Goal: Transaction & Acquisition: Purchase product/service

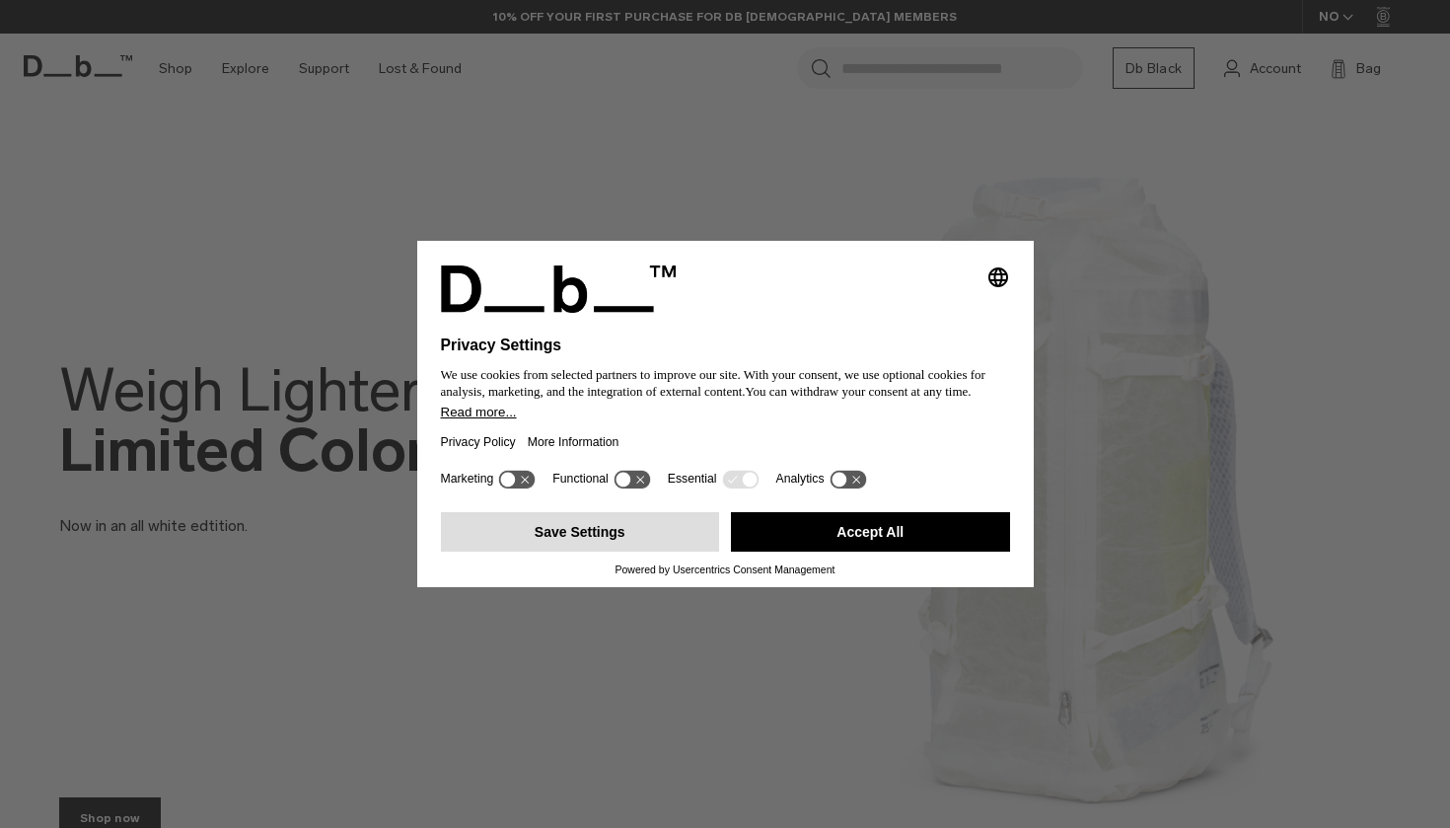
click at [580, 542] on button "Save Settings" at bounding box center [580, 531] width 279 height 39
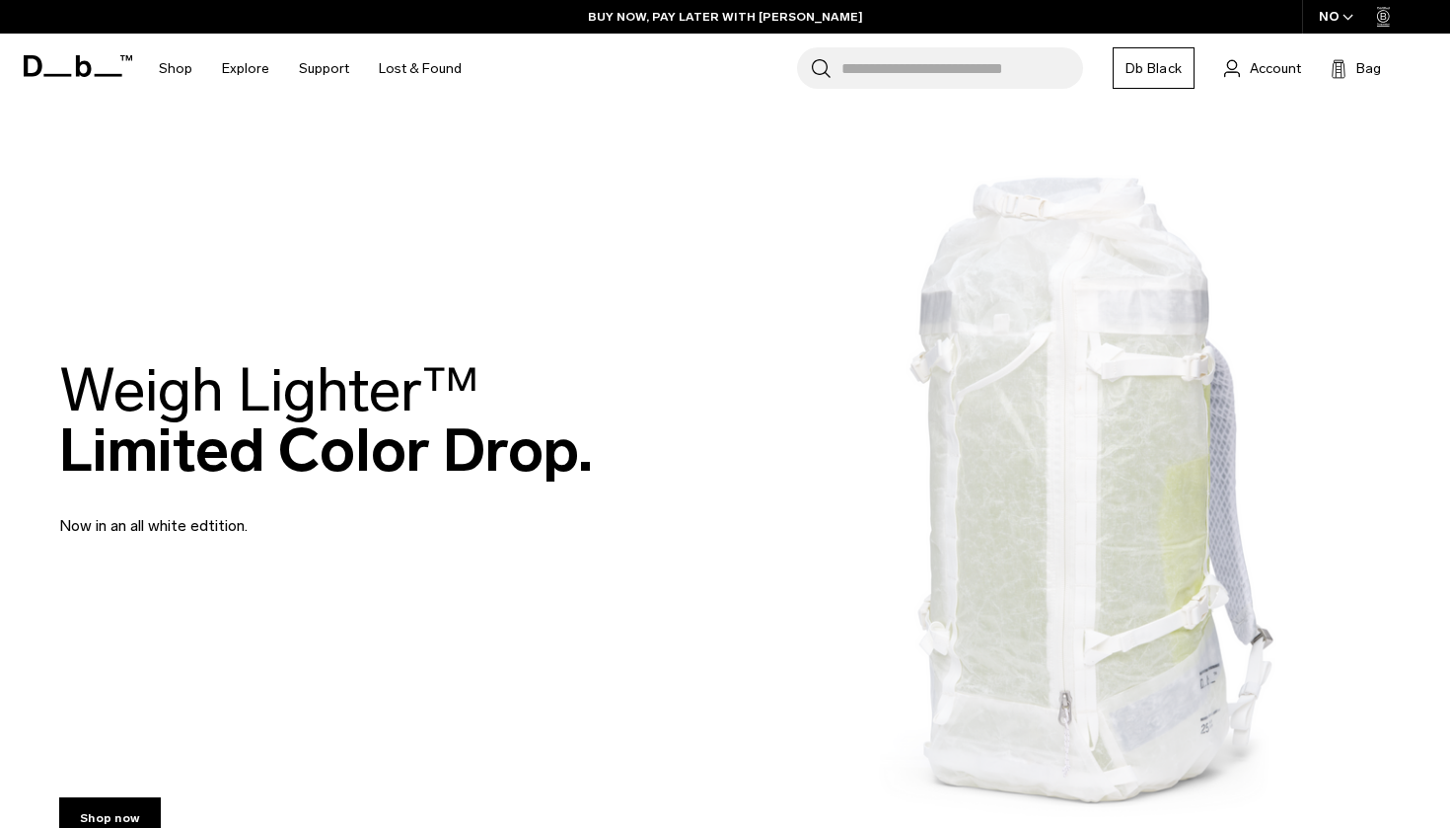
click at [898, 73] on input "Search for Bags, Luggage..." at bounding box center [962, 67] width 242 height 41
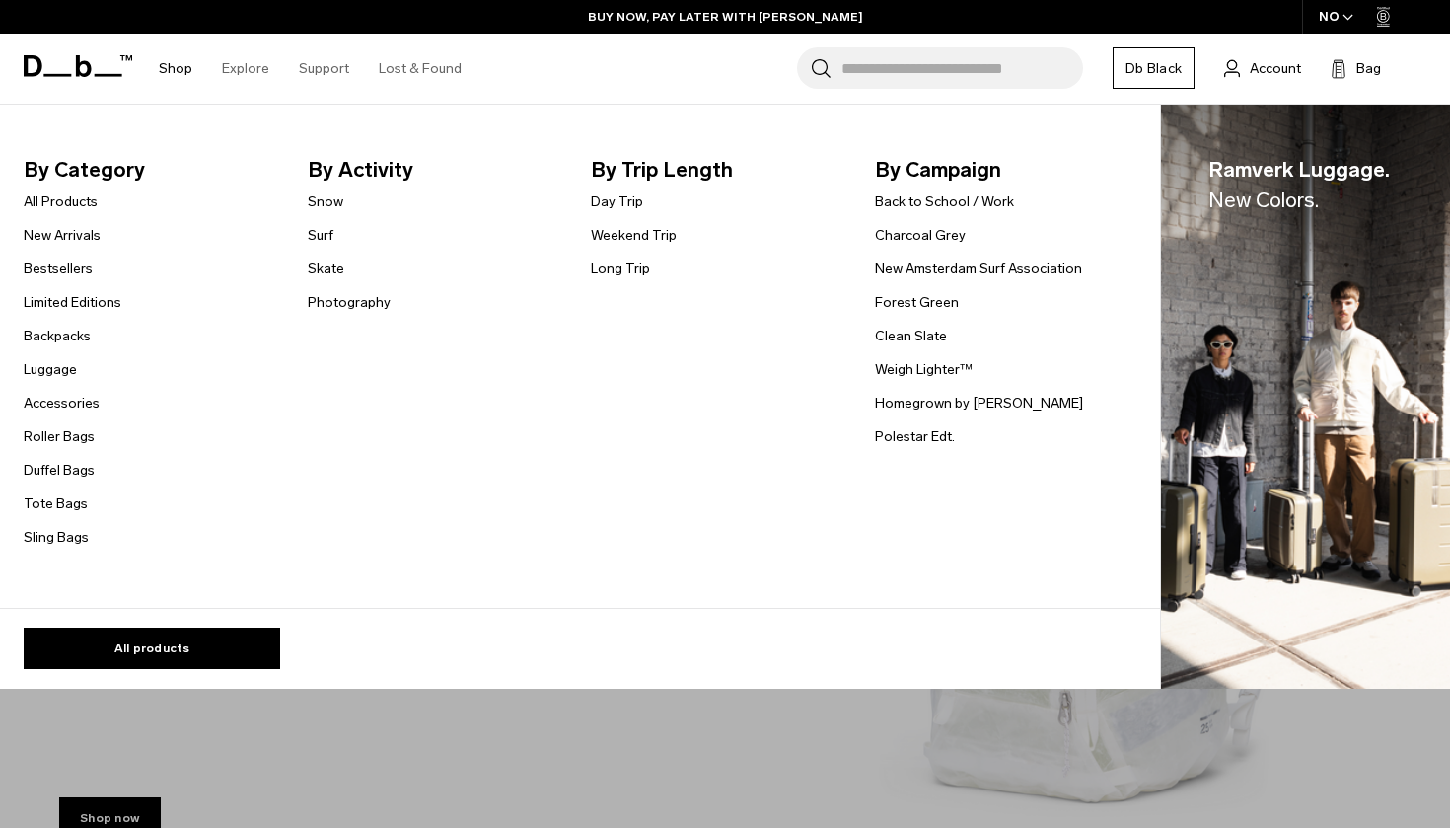
click at [171, 67] on link "Shop" at bounding box center [176, 69] width 34 height 70
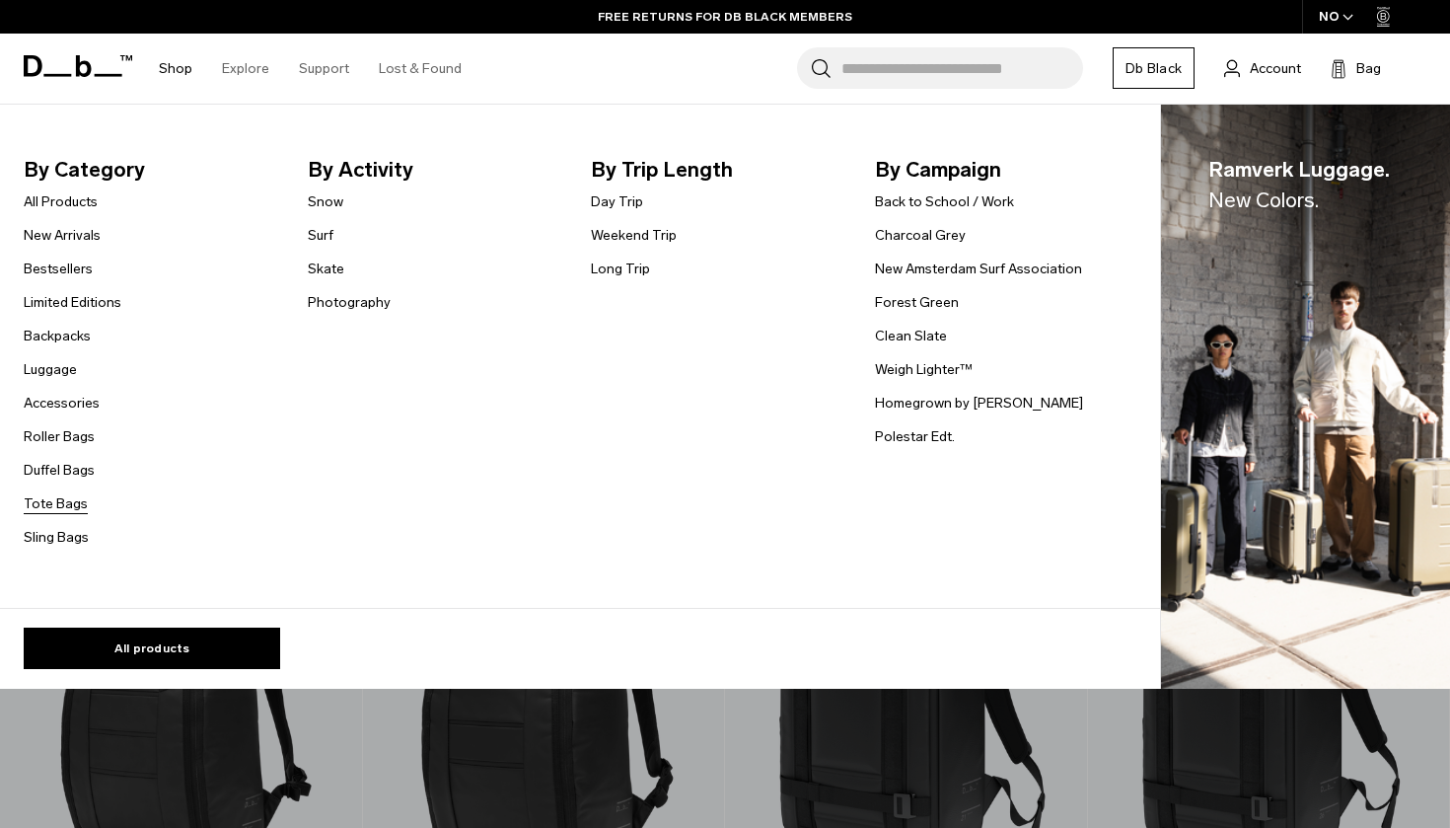
click at [49, 500] on link "Tote Bags" at bounding box center [56, 503] width 64 height 21
click at [50, 405] on link "Accessories" at bounding box center [62, 403] width 76 height 21
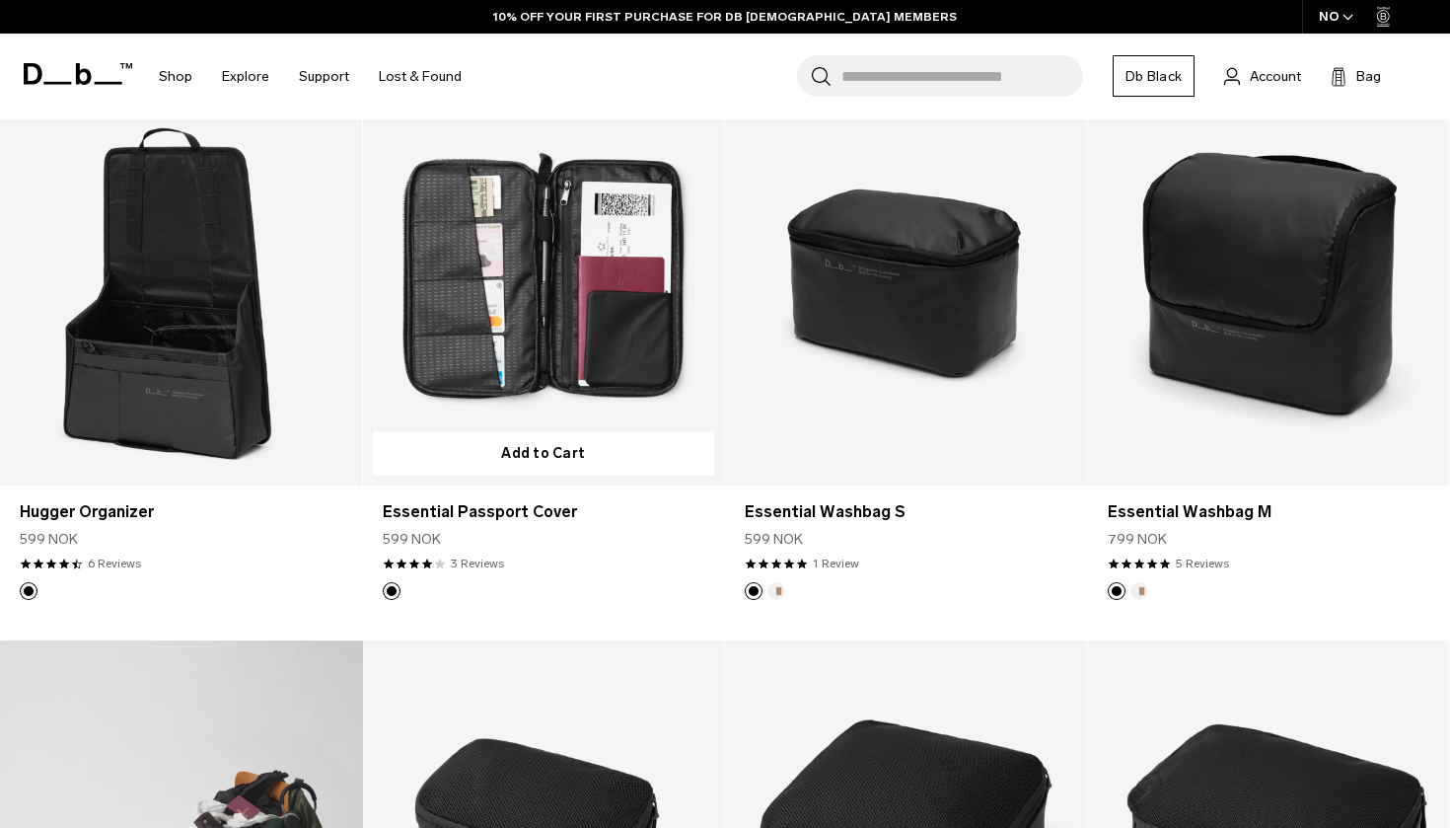
scroll to position [418, 0]
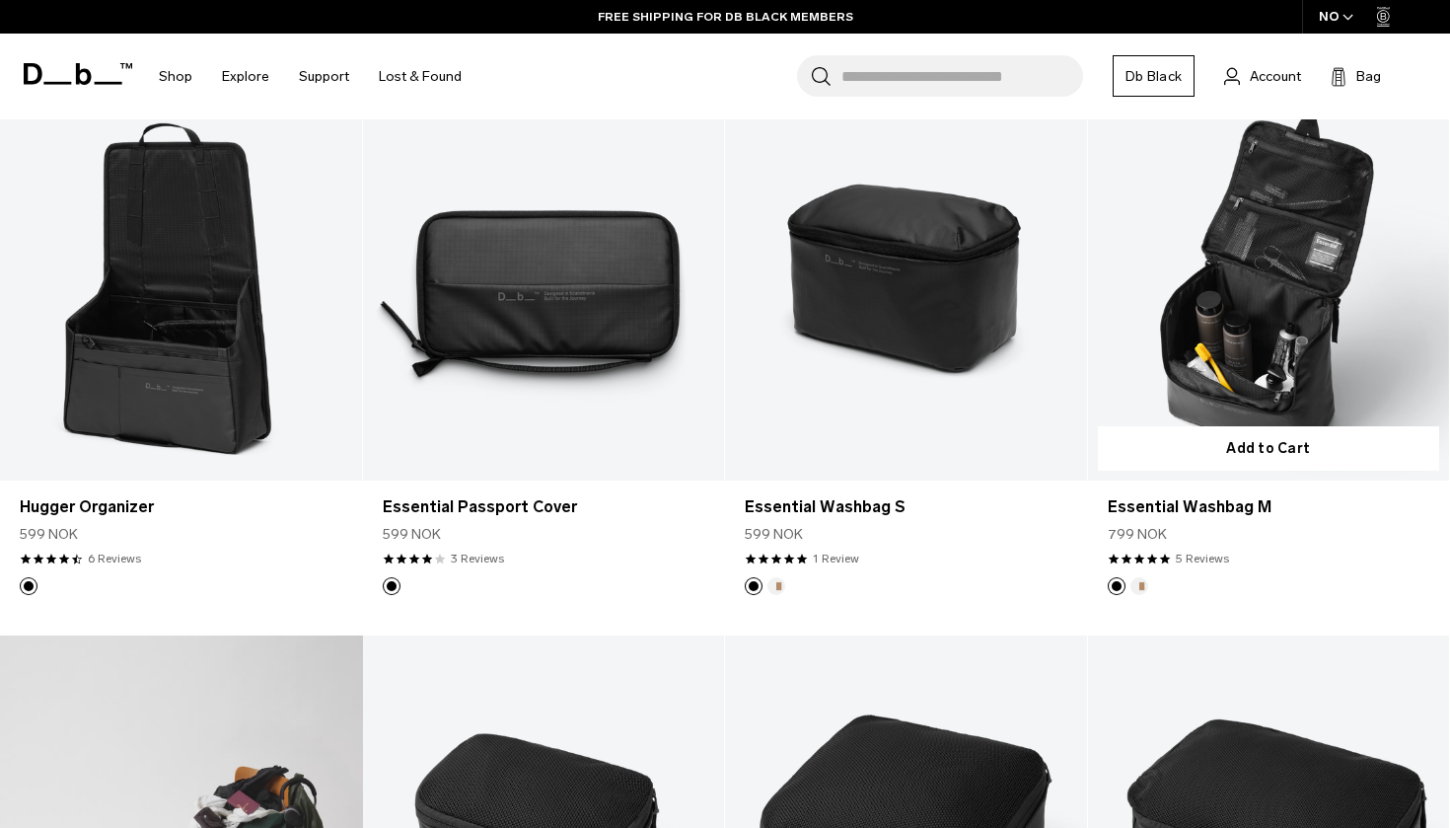
click at [1241, 322] on link "Essential Washbag M" at bounding box center [1269, 279] width 362 height 402
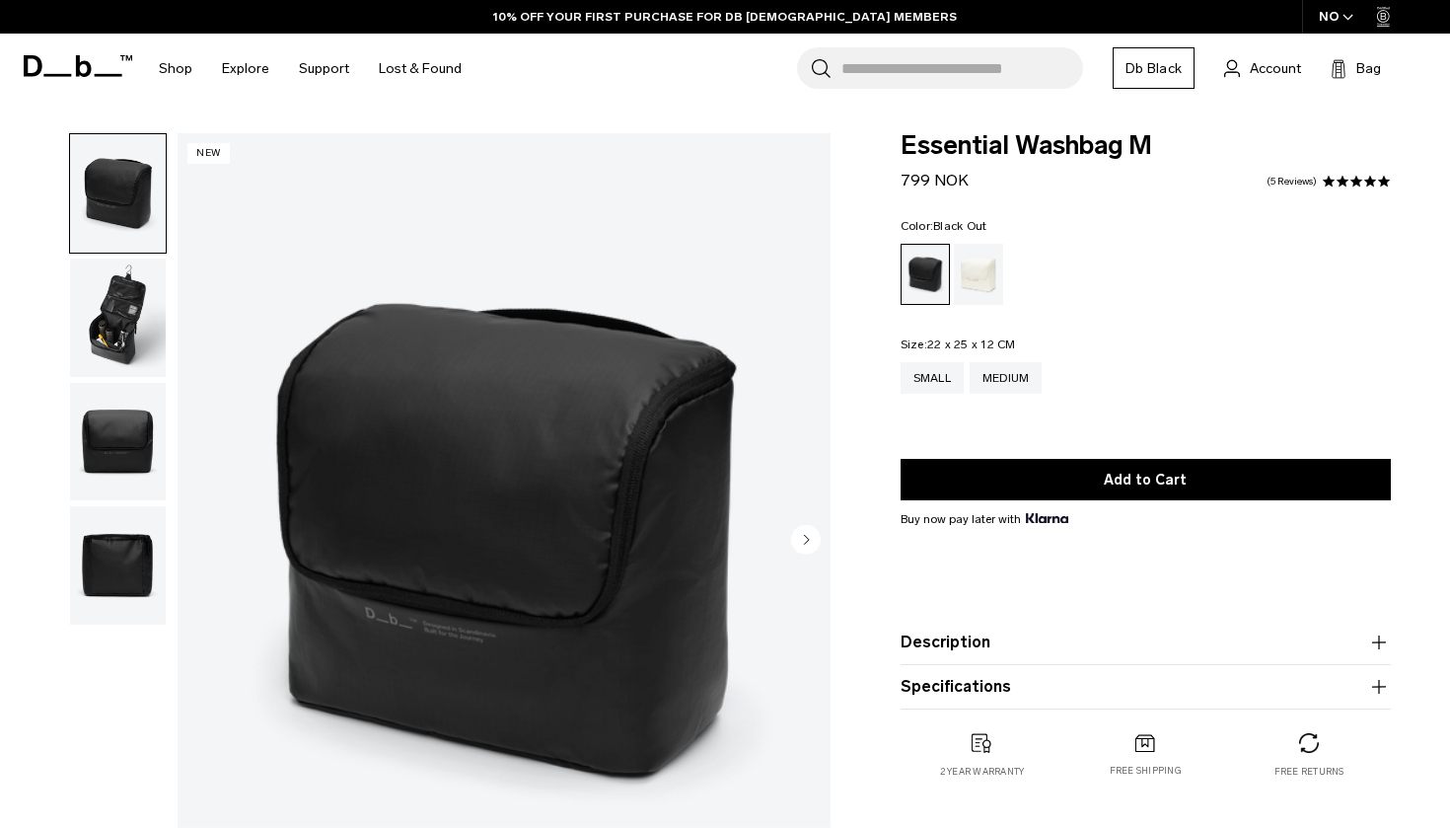
click at [810, 542] on circle "Next slide" at bounding box center [806, 539] width 30 height 30
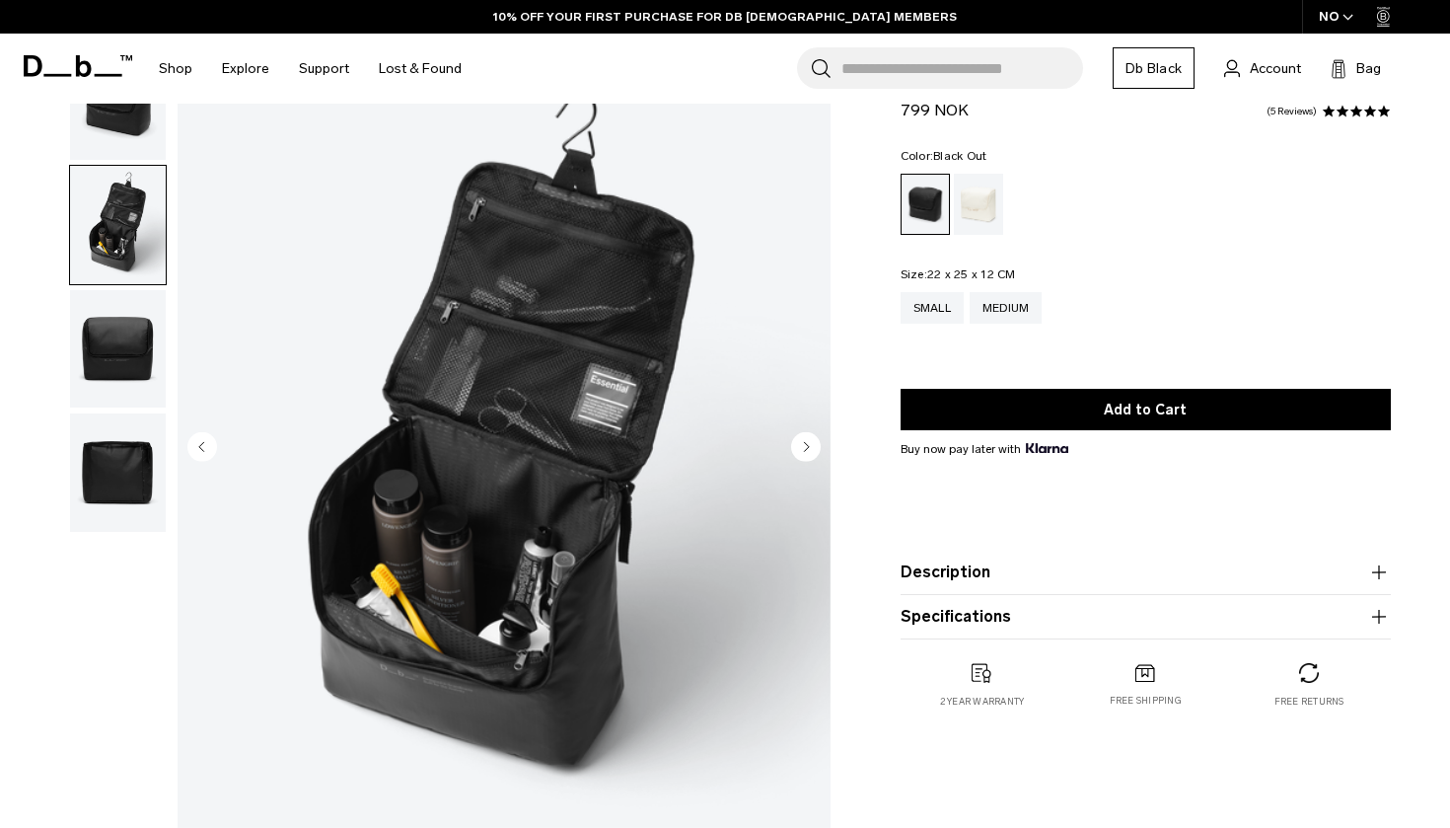
scroll to position [94, 0]
click at [815, 433] on icon "Next slide" at bounding box center [806, 445] width 30 height 30
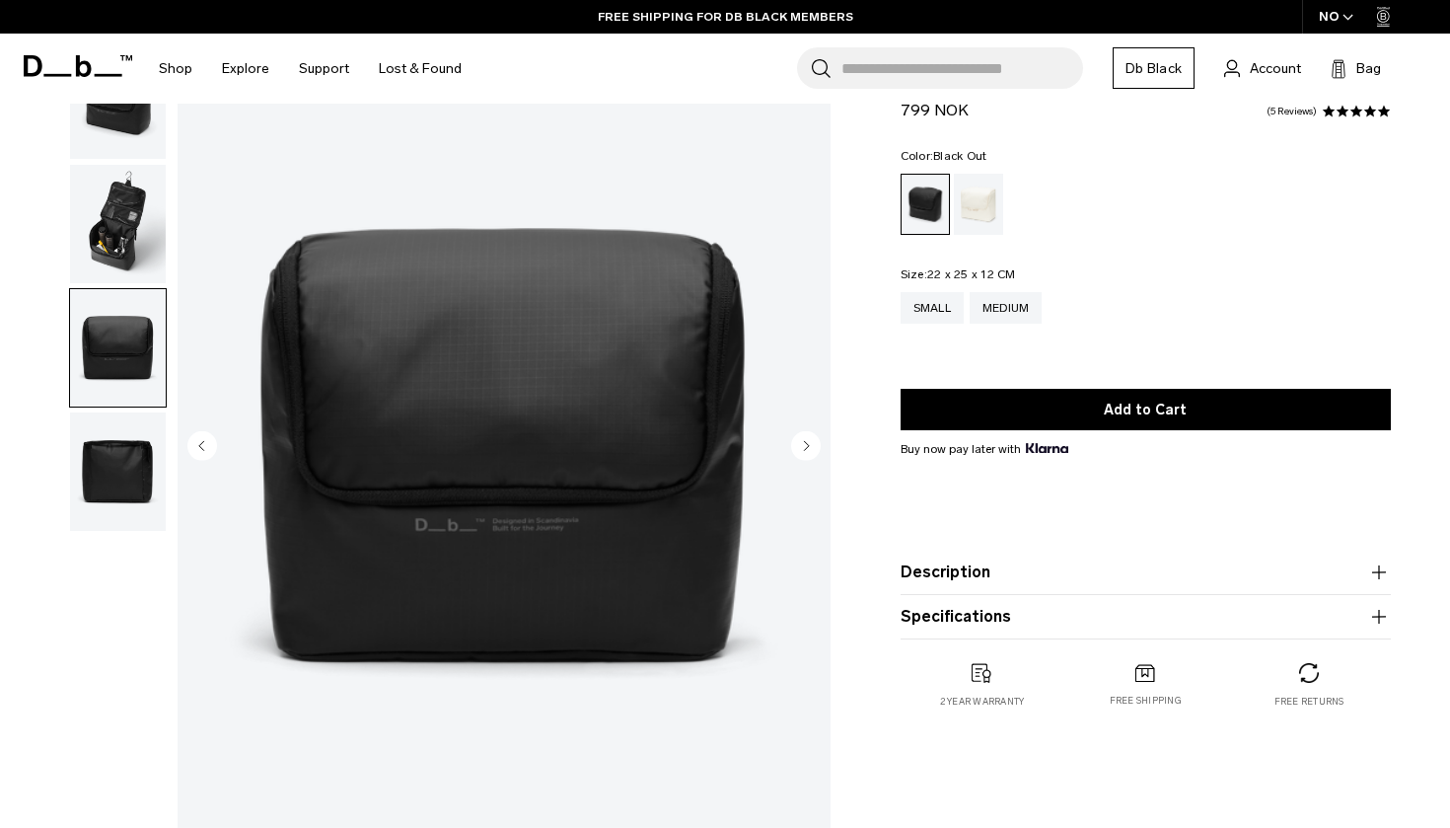
click at [803, 439] on circle "Next slide" at bounding box center [806, 445] width 30 height 30
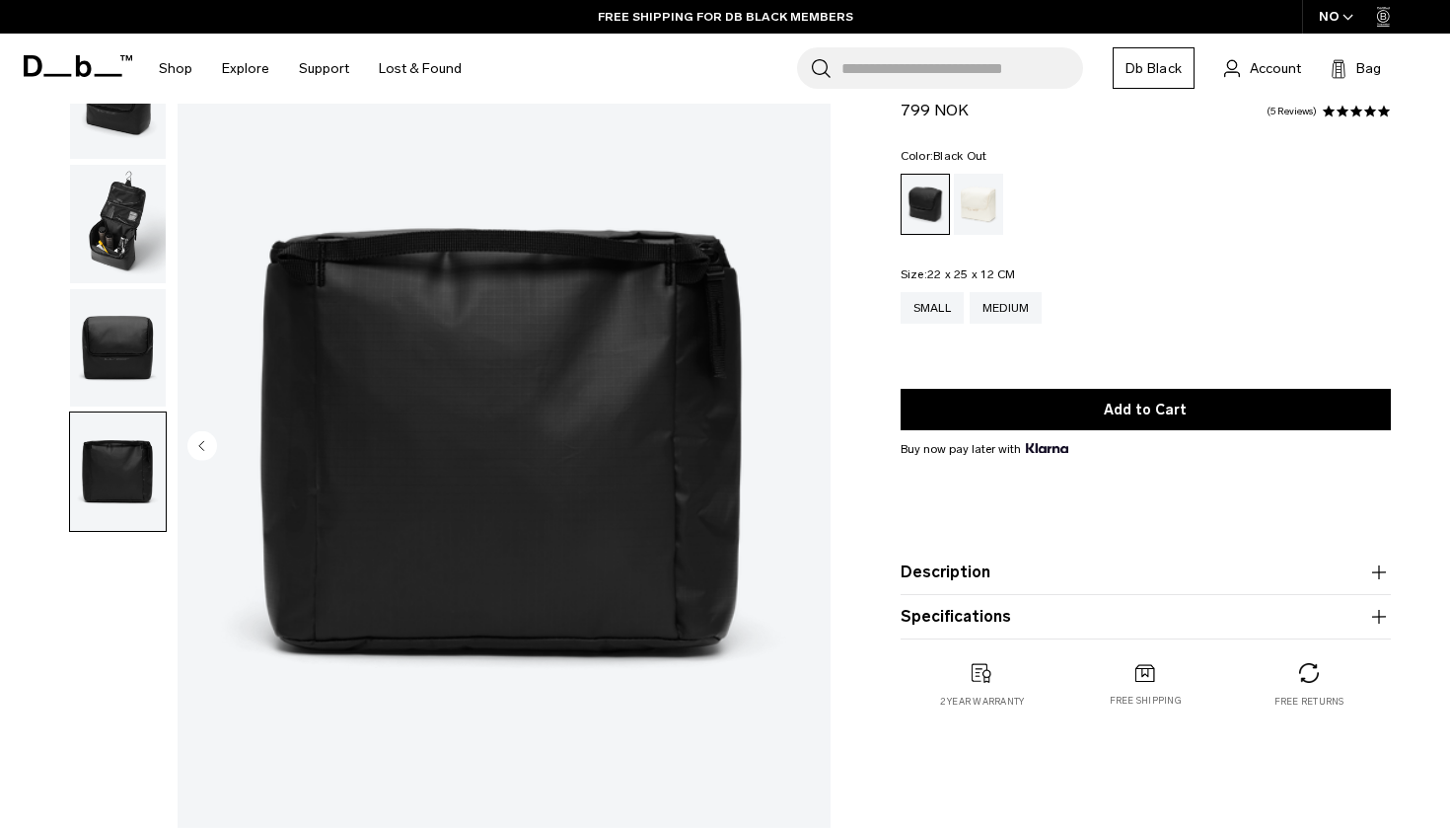
click at [803, 439] on img "4 / 4" at bounding box center [504, 447] width 653 height 816
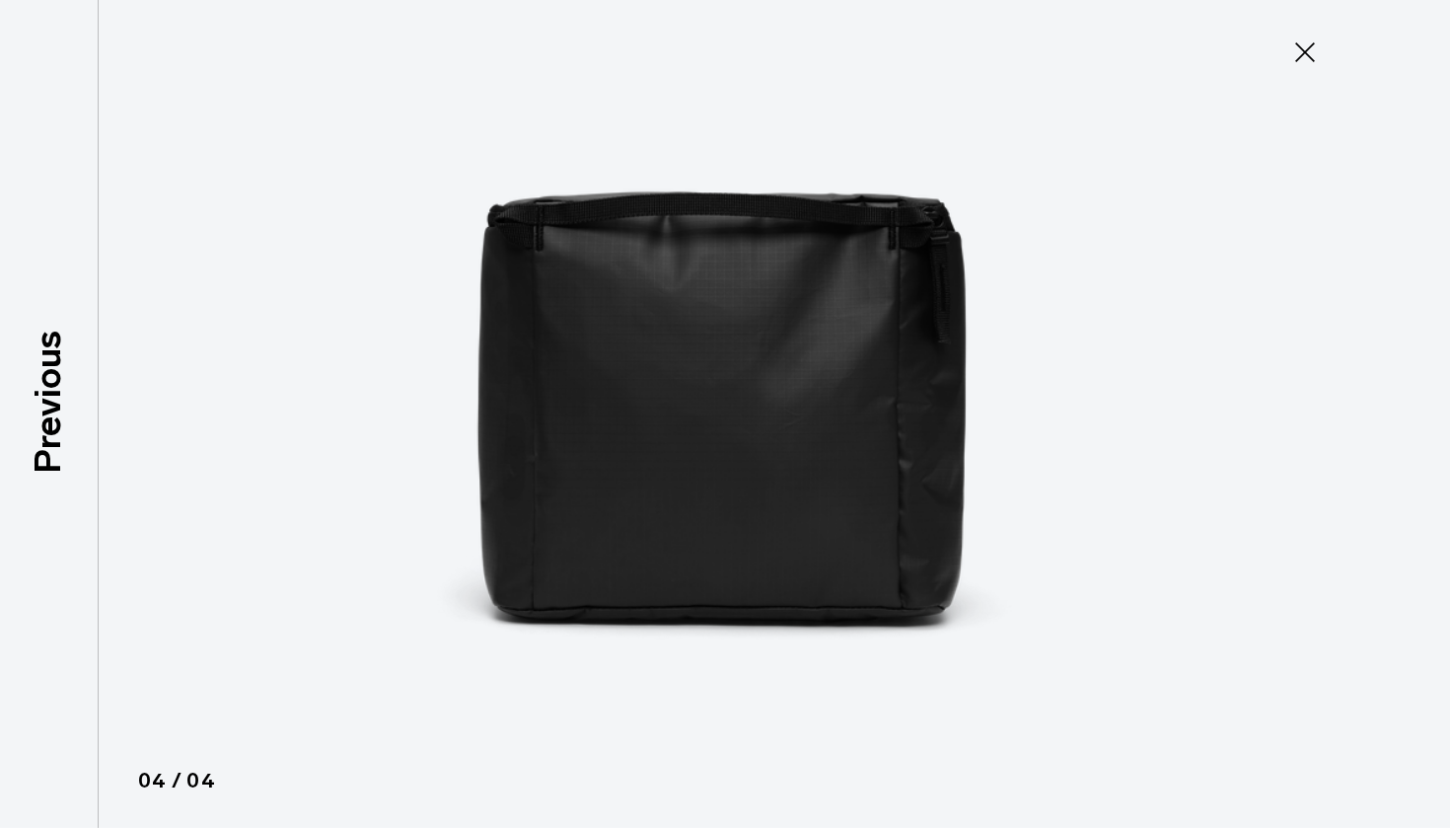
click at [1308, 46] on icon at bounding box center [1305, 53] width 32 height 32
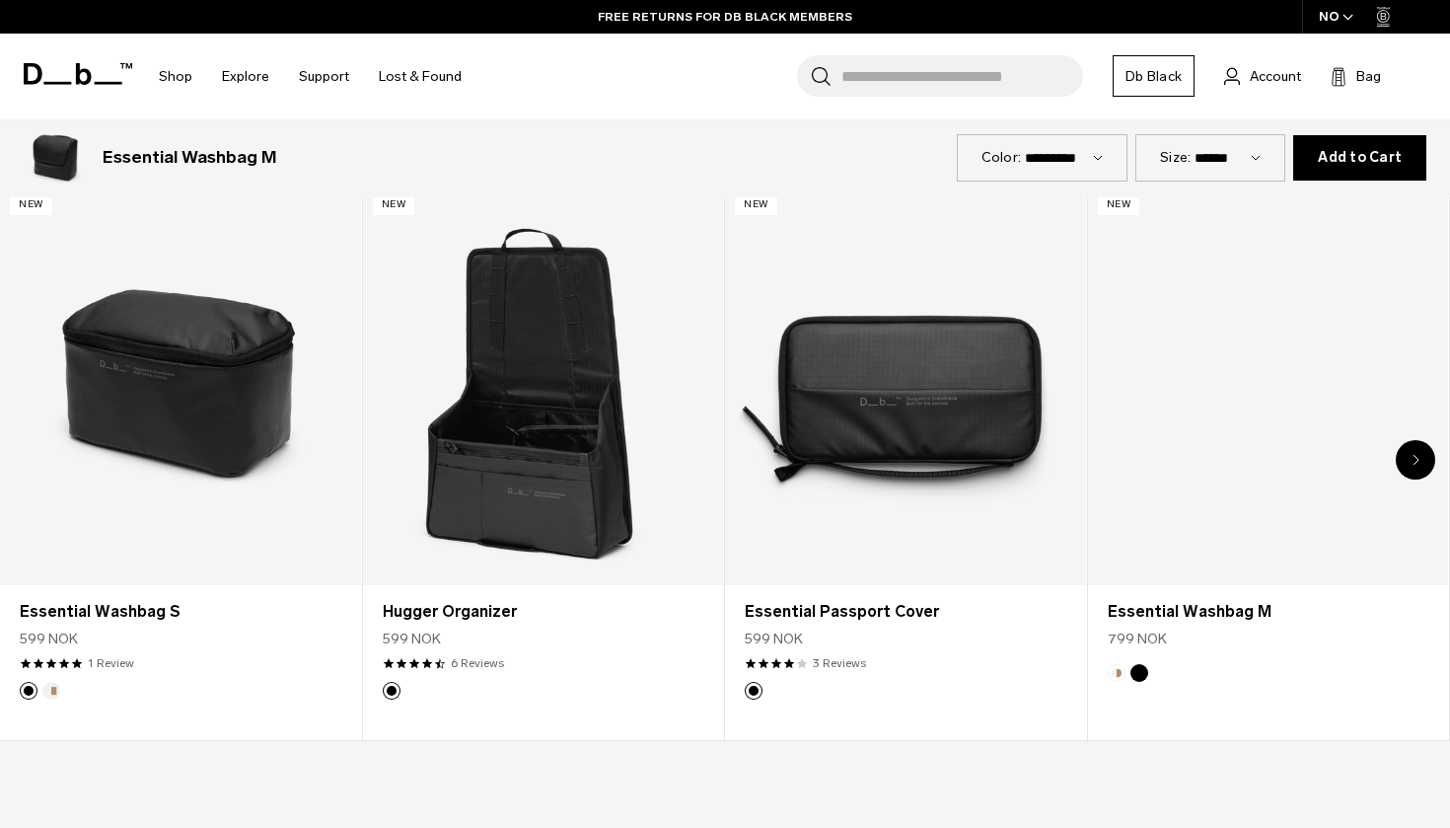
scroll to position [995, 0]
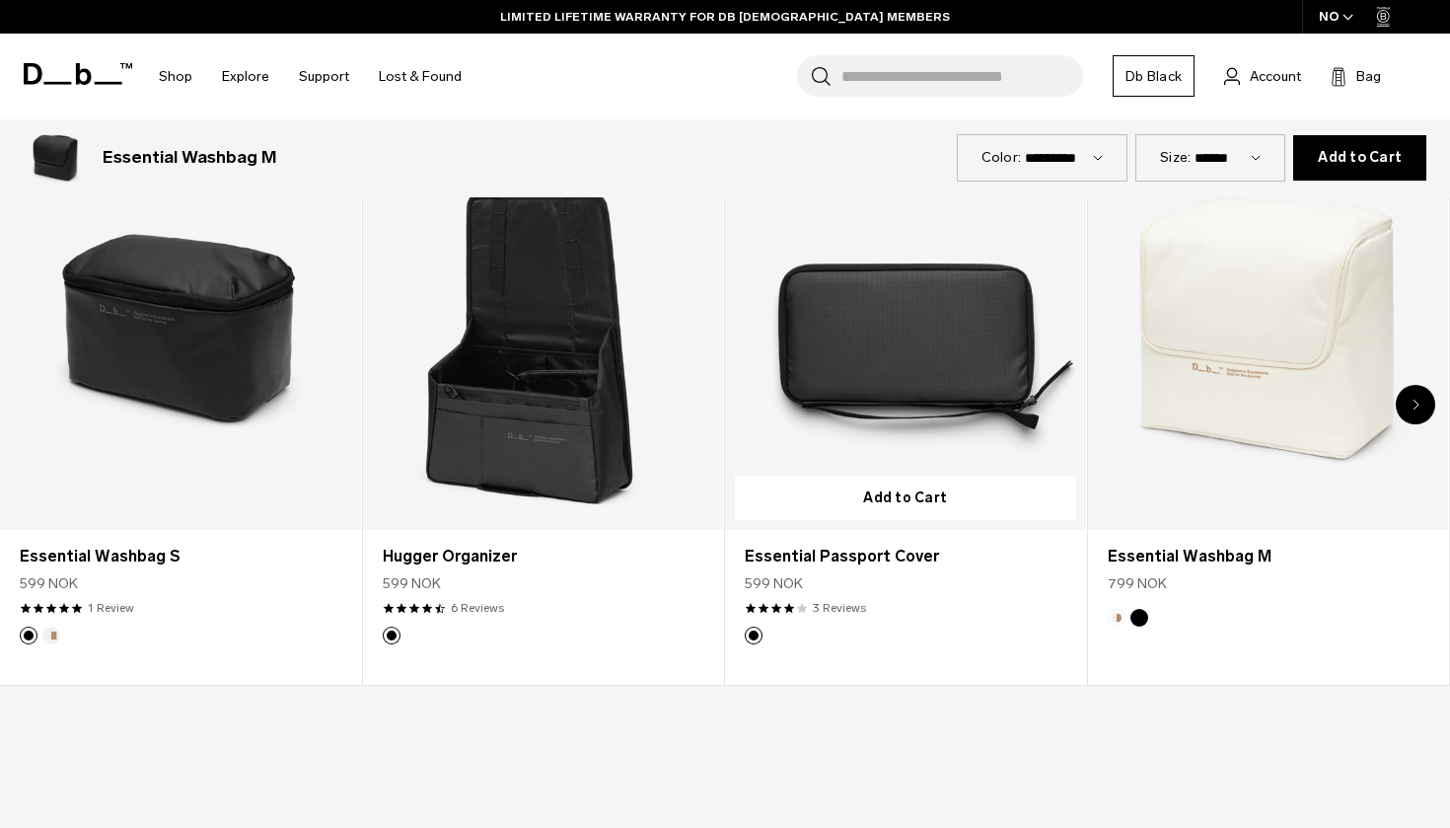
click at [876, 371] on link "Essential Passport Cover" at bounding box center [905, 329] width 361 height 401
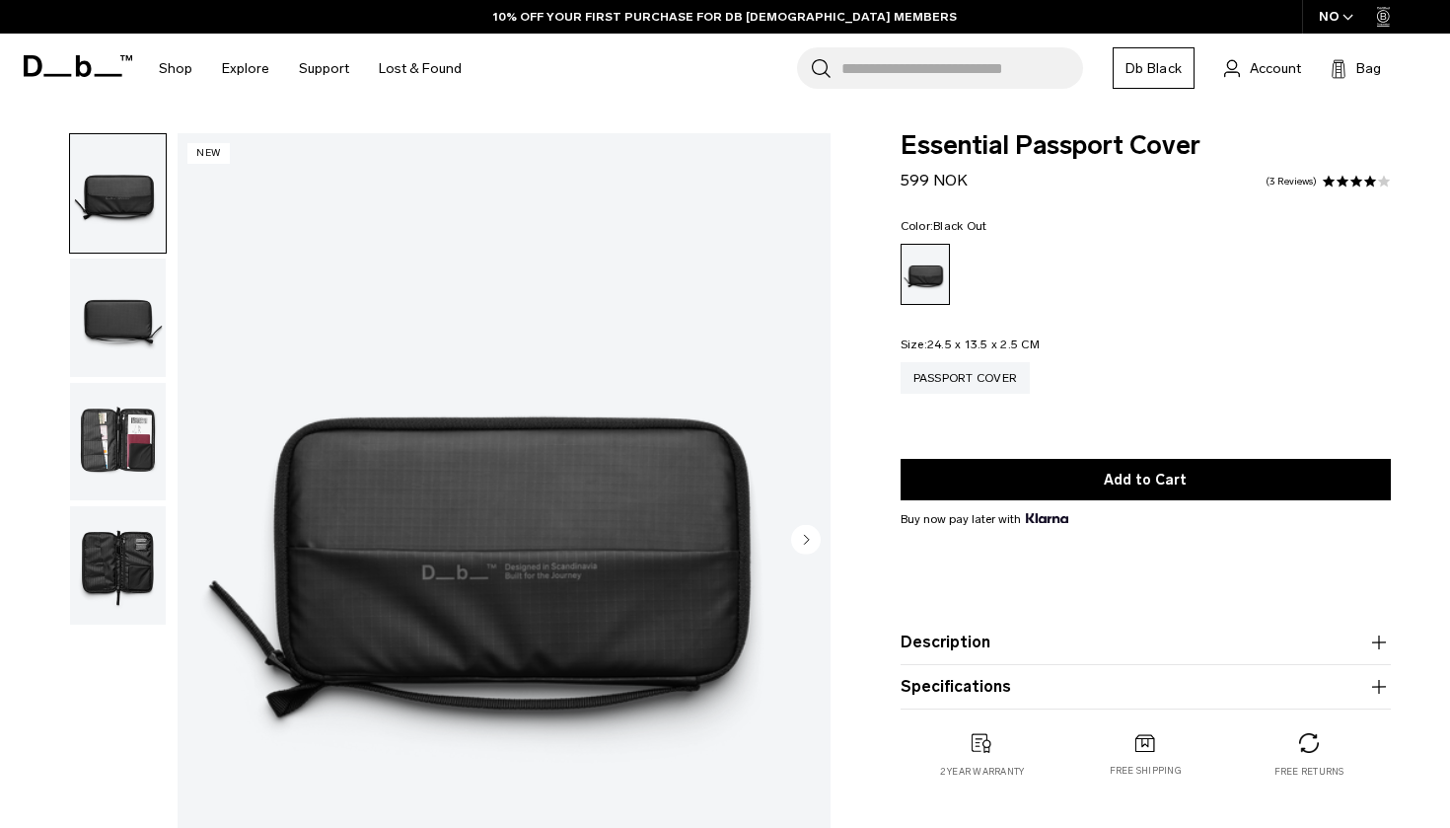
click at [122, 459] on img "button" at bounding box center [118, 442] width 96 height 118
